Goal: Find specific page/section: Find specific page/section

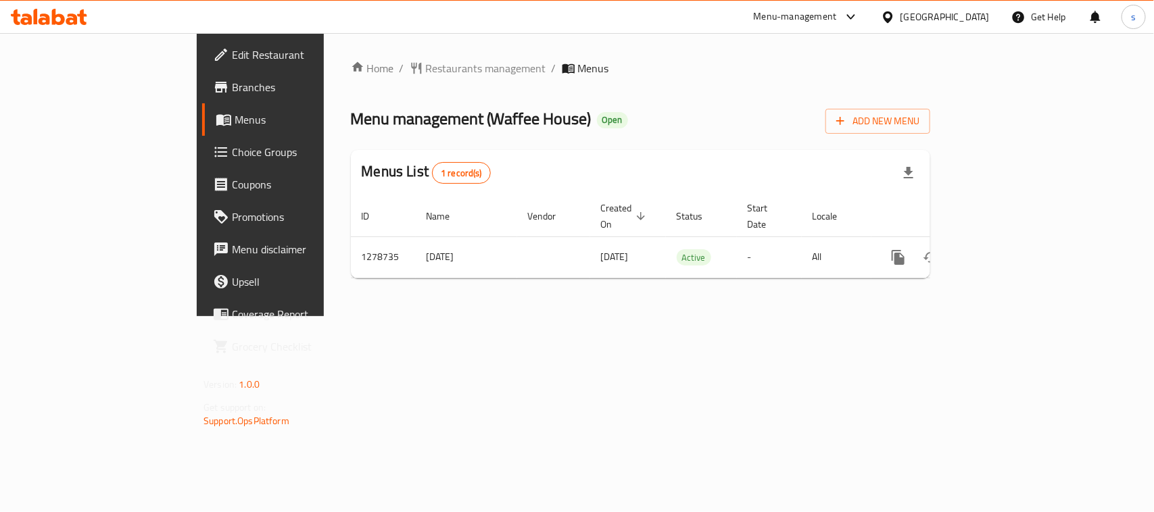
click at [902, 19] on div "United Arab Emirates" at bounding box center [944, 16] width 89 height 15
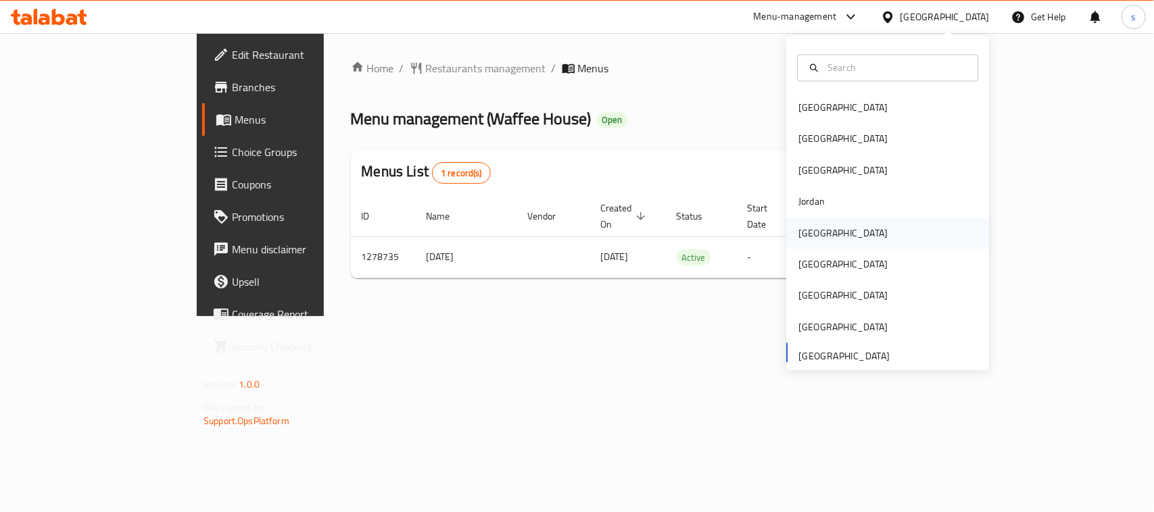
click at [802, 231] on div "Kuwait" at bounding box center [842, 233] width 89 height 15
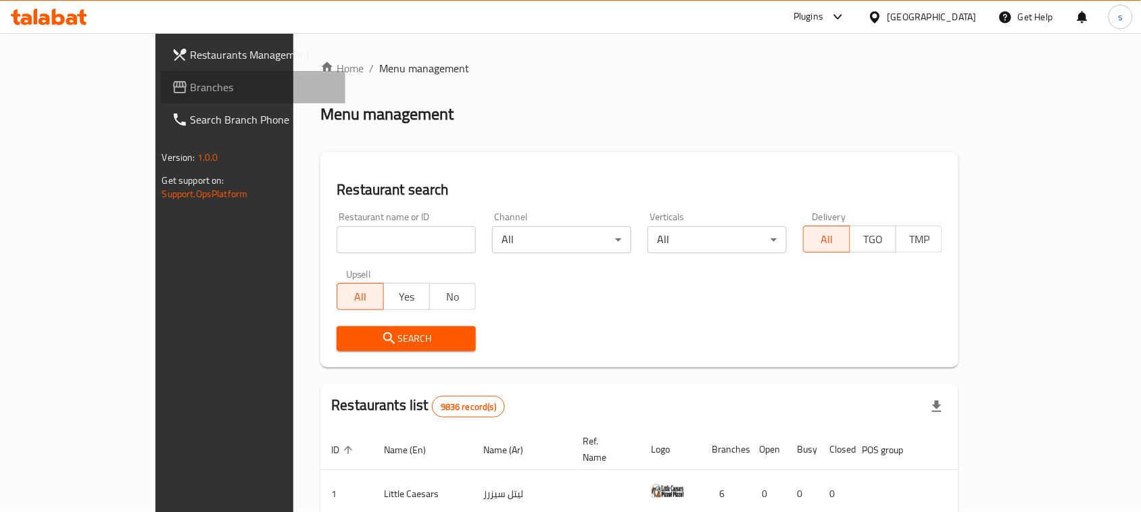
click at [191, 83] on span "Branches" at bounding box center [263, 87] width 145 height 16
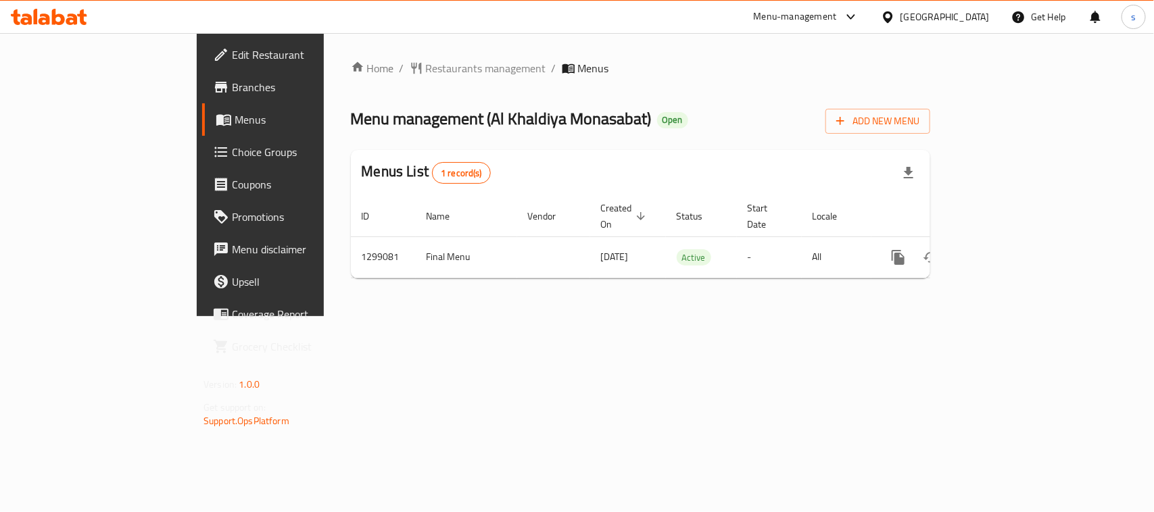
click at [895, 10] on icon at bounding box center [888, 17] width 14 height 14
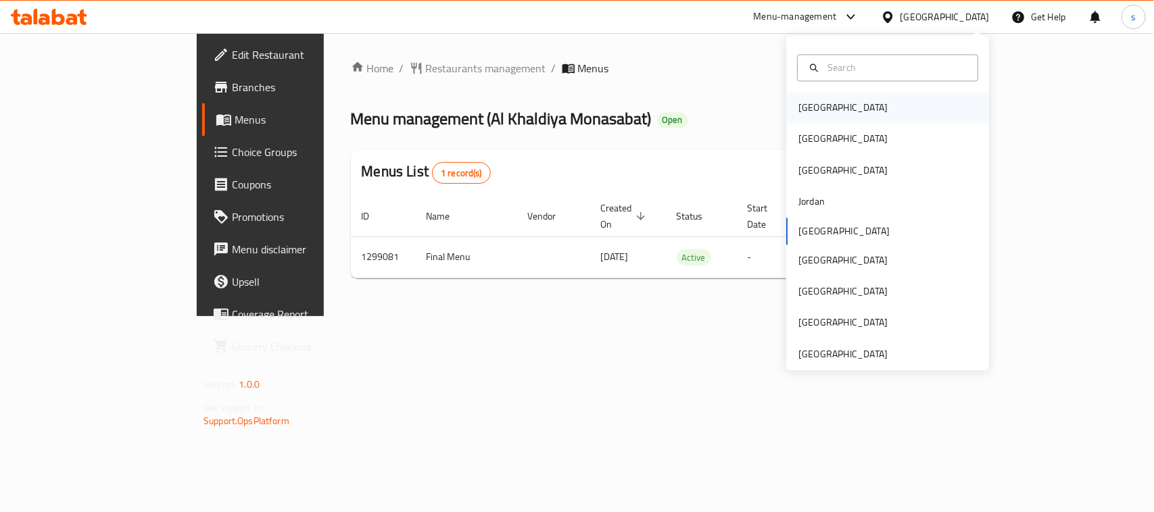
click at [820, 101] on div "[GEOGRAPHIC_DATA]" at bounding box center [843, 108] width 111 height 31
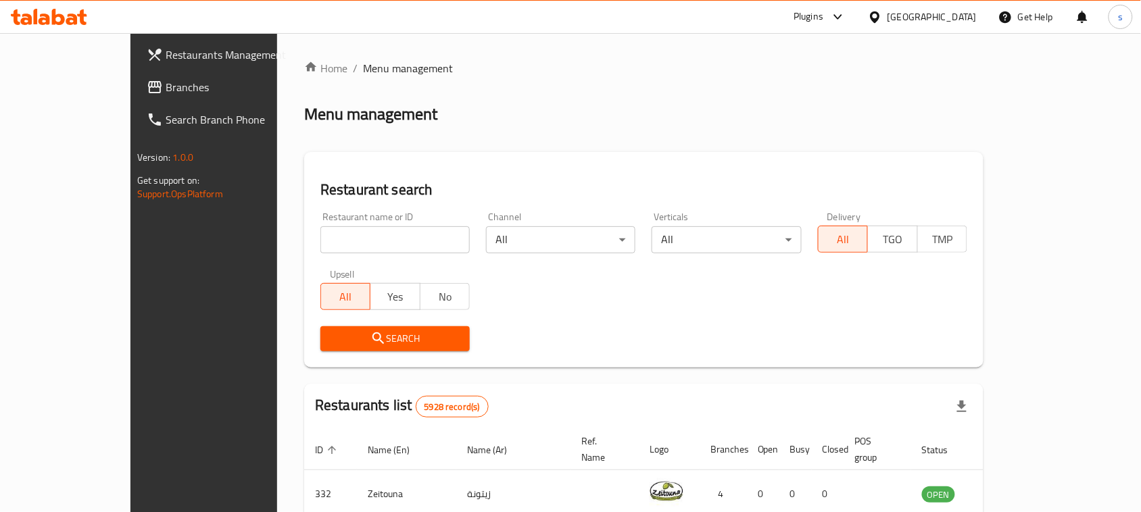
click at [166, 83] on span "Branches" at bounding box center [238, 87] width 145 height 16
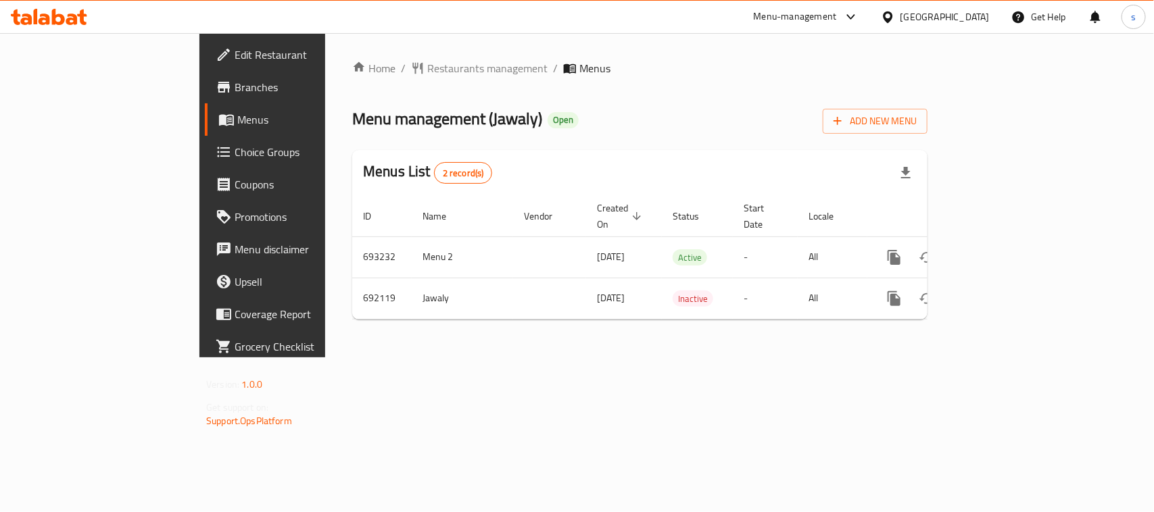
click at [837, 16] on div "Menu-management" at bounding box center [795, 17] width 83 height 16
click at [801, 124] on div "Restaurant-Management" at bounding box center [779, 118] width 106 height 15
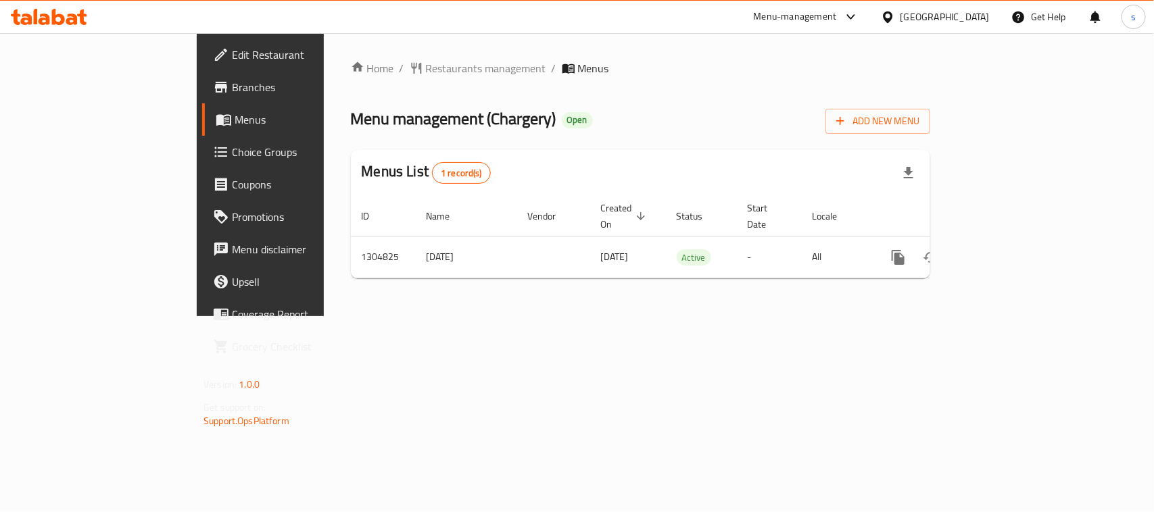
click at [938, 24] on div "[GEOGRAPHIC_DATA]" at bounding box center [935, 17] width 130 height 32
click at [895, 18] on icon at bounding box center [888, 17] width 14 height 14
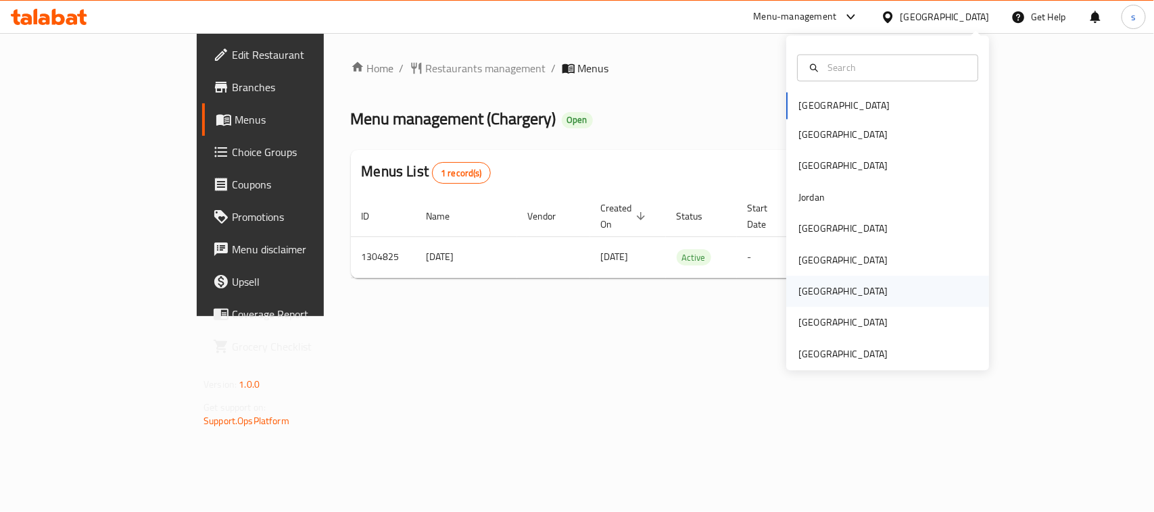
click at [802, 291] on div "[GEOGRAPHIC_DATA]" at bounding box center [842, 292] width 89 height 15
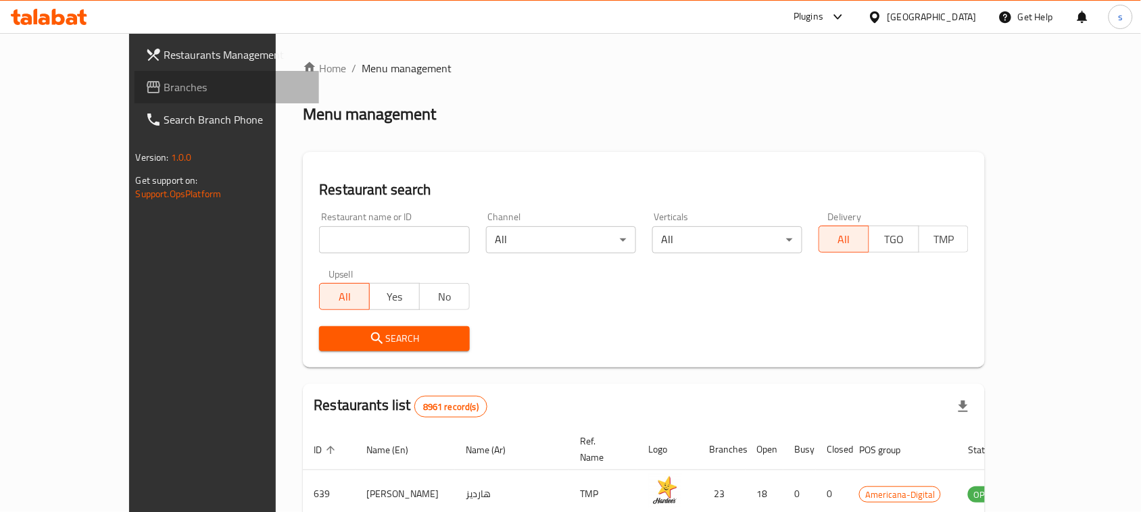
click at [164, 79] on span "Branches" at bounding box center [236, 87] width 145 height 16
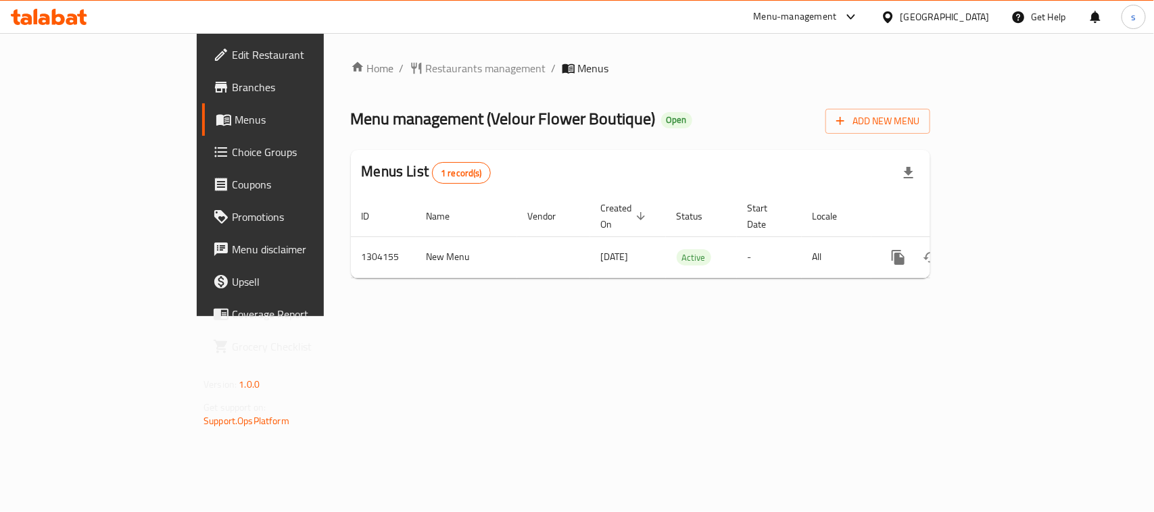
click at [973, 14] on div "[GEOGRAPHIC_DATA]" at bounding box center [944, 16] width 89 height 15
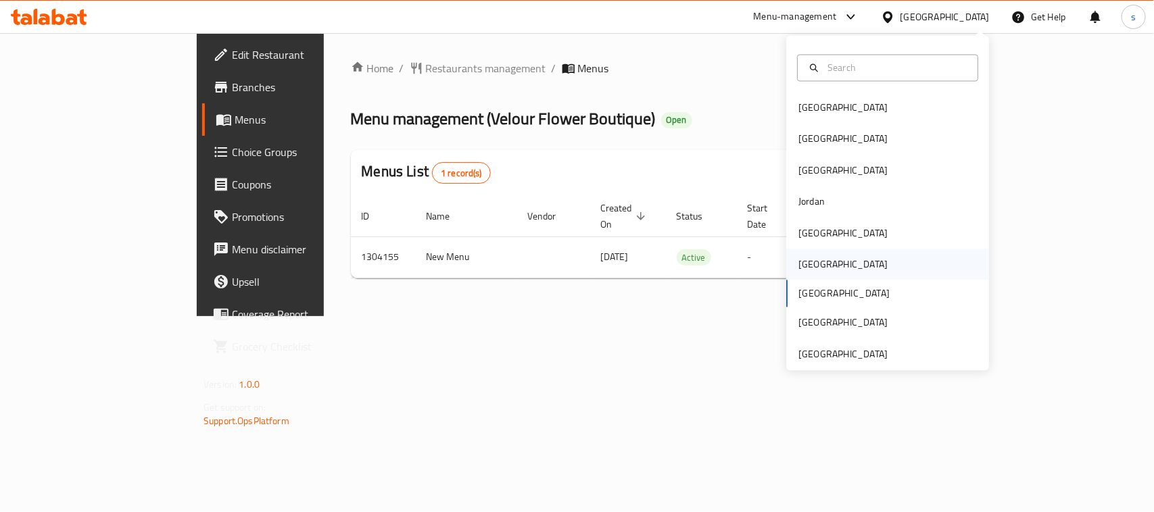
click at [806, 268] on div "[GEOGRAPHIC_DATA]" at bounding box center [842, 265] width 89 height 15
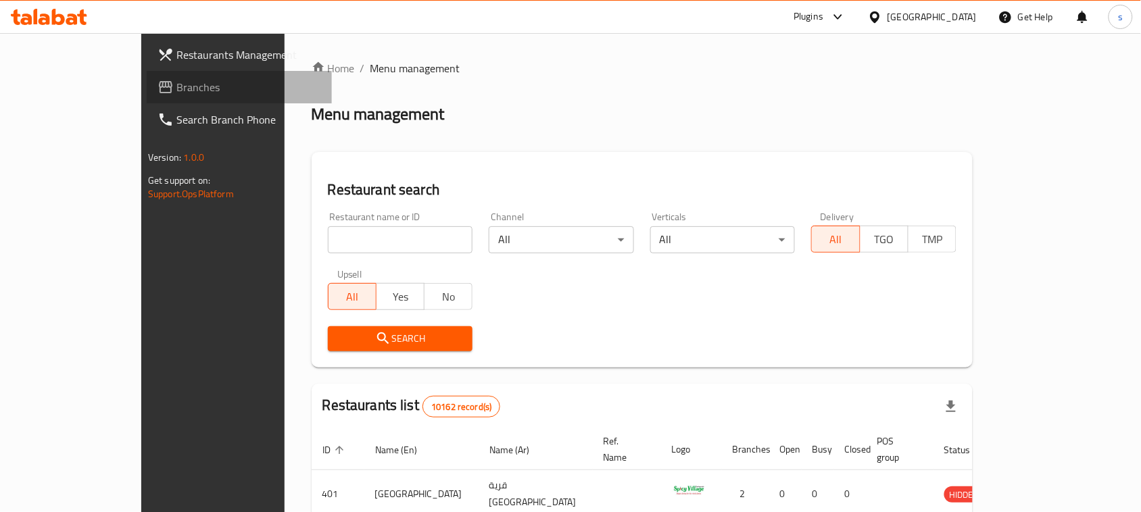
click at [176, 89] on span "Branches" at bounding box center [248, 87] width 145 height 16
